Goal: Check status: Check status

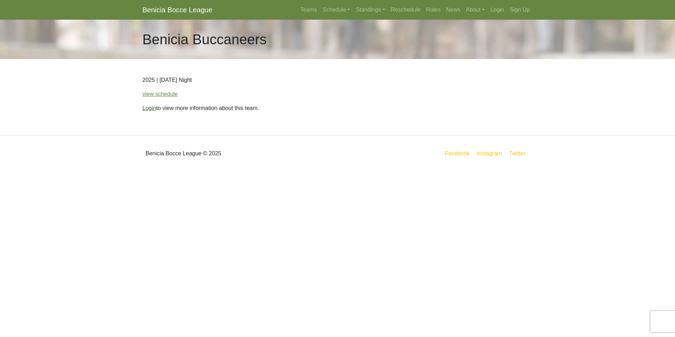
click at [150, 111] on link "Login" at bounding box center [149, 108] width 14 height 6
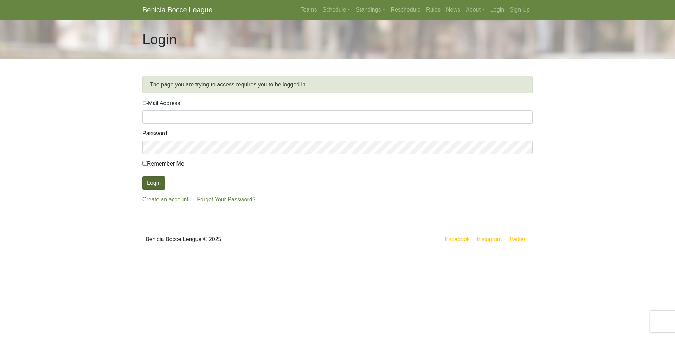
type input "ablee0728@yahoo.com"
click at [153, 180] on button "Login" at bounding box center [153, 182] width 23 height 13
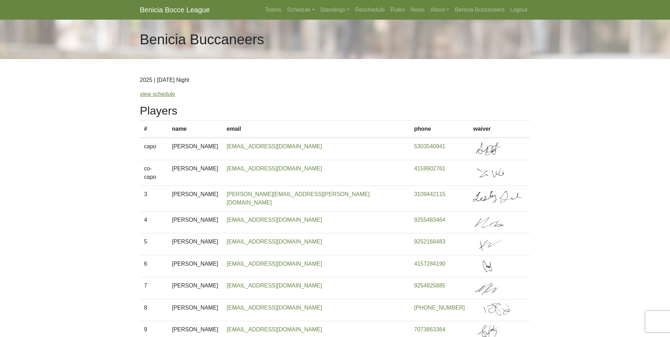
click at [158, 8] on link "Benicia Bocce League" at bounding box center [175, 10] width 70 height 14
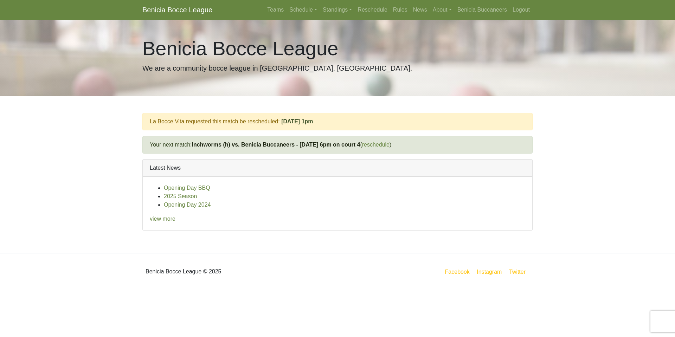
click at [291, 122] on link "Sun., 8/24/25, 1pm" at bounding box center [297, 121] width 32 height 6
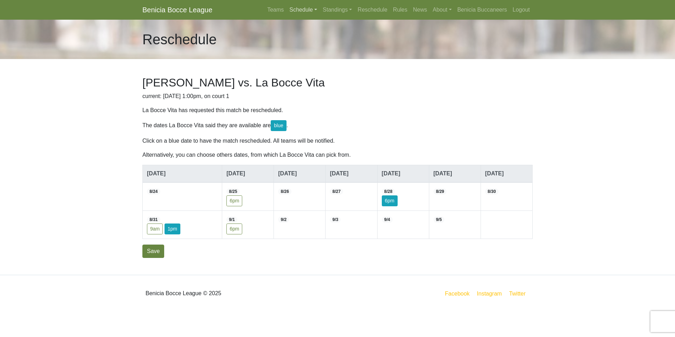
click at [316, 10] on link "Schedule" at bounding box center [302, 10] width 33 height 14
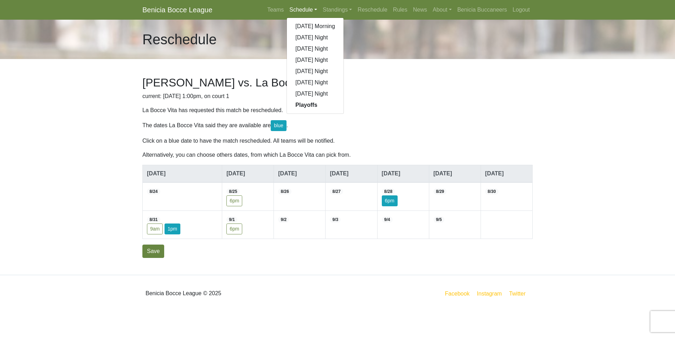
click at [448, 117] on div "Benicia Buccaneers vs. La Bocce Vita current: Sun. 8/24/2025, 1:00pm, on court …" at bounding box center [337, 167] width 401 height 216
